Goal: Information Seeking & Learning: Find specific page/section

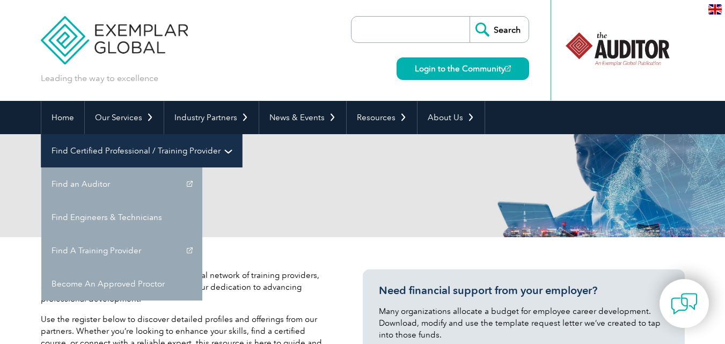
click at [242, 134] on link "Find Certified Professional / Training Provider" at bounding box center [141, 150] width 201 height 33
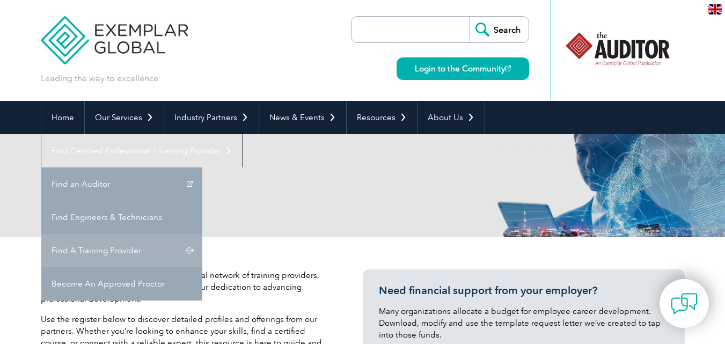
click at [202, 234] on link "Find A Training Provider" at bounding box center [121, 250] width 161 height 33
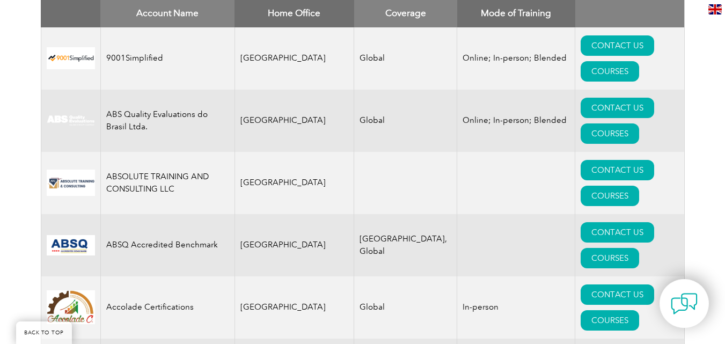
scroll to position [322, 0]
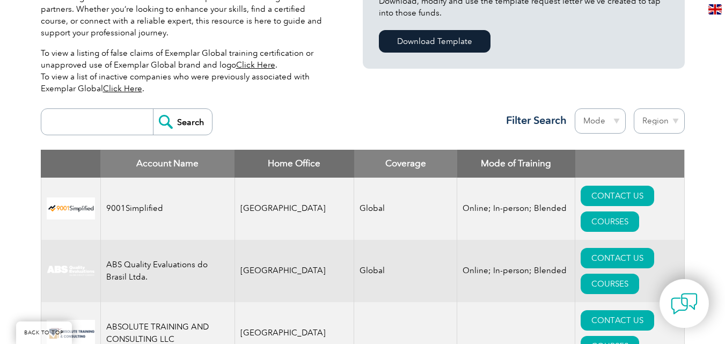
click at [97, 114] on input "search" at bounding box center [100, 122] width 106 height 26
type input "royal"
click at [167, 121] on input "Search" at bounding box center [182, 122] width 59 height 26
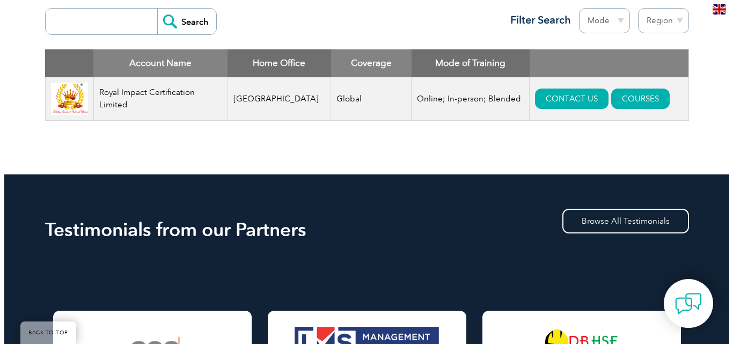
scroll to position [429, 0]
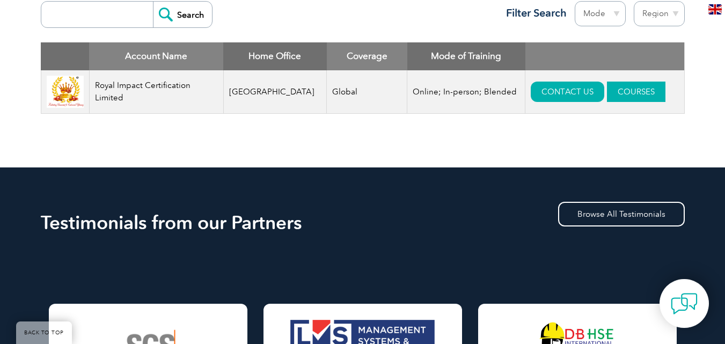
click at [622, 96] on link "COURSES" at bounding box center [636, 92] width 59 height 20
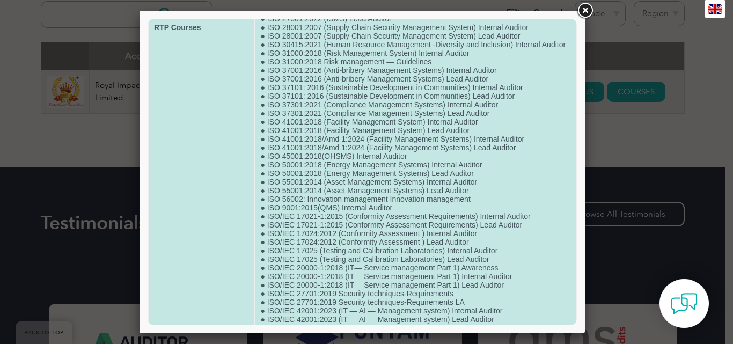
scroll to position [376, 0]
